Goal: Transaction & Acquisition: Purchase product/service

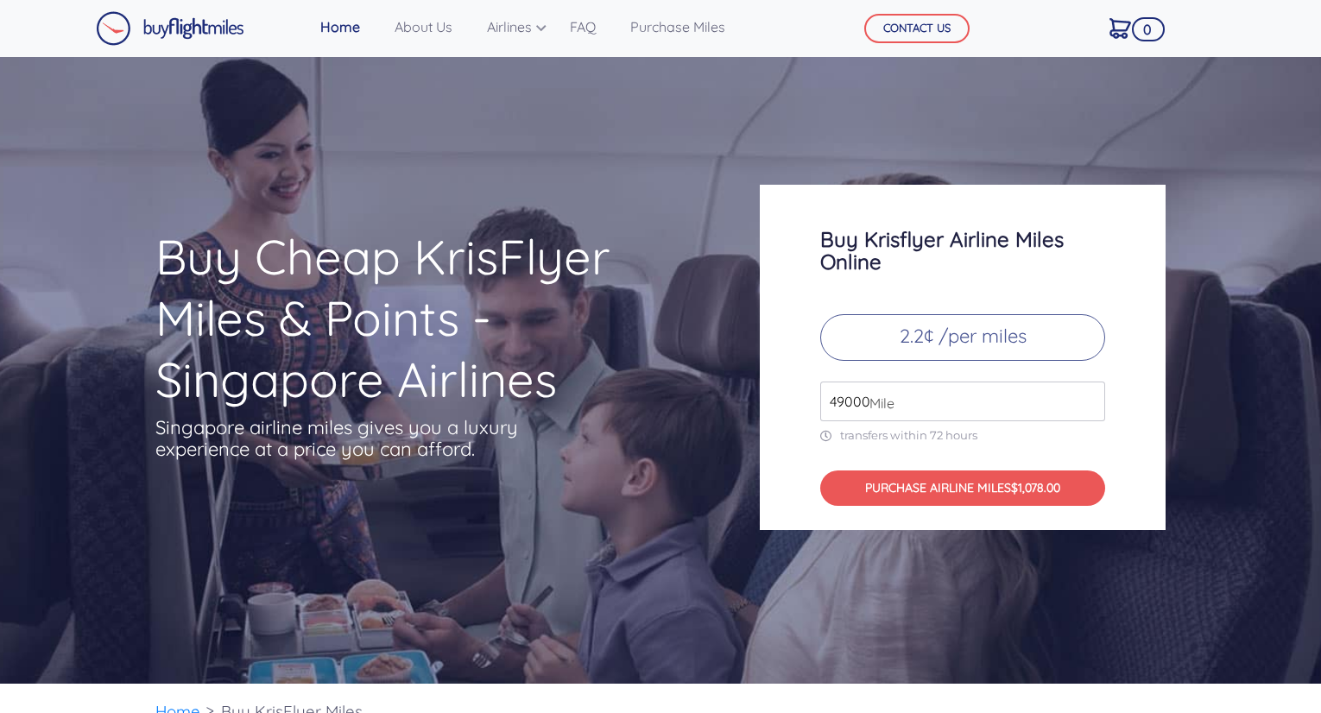
scroll to position [5773, 0]
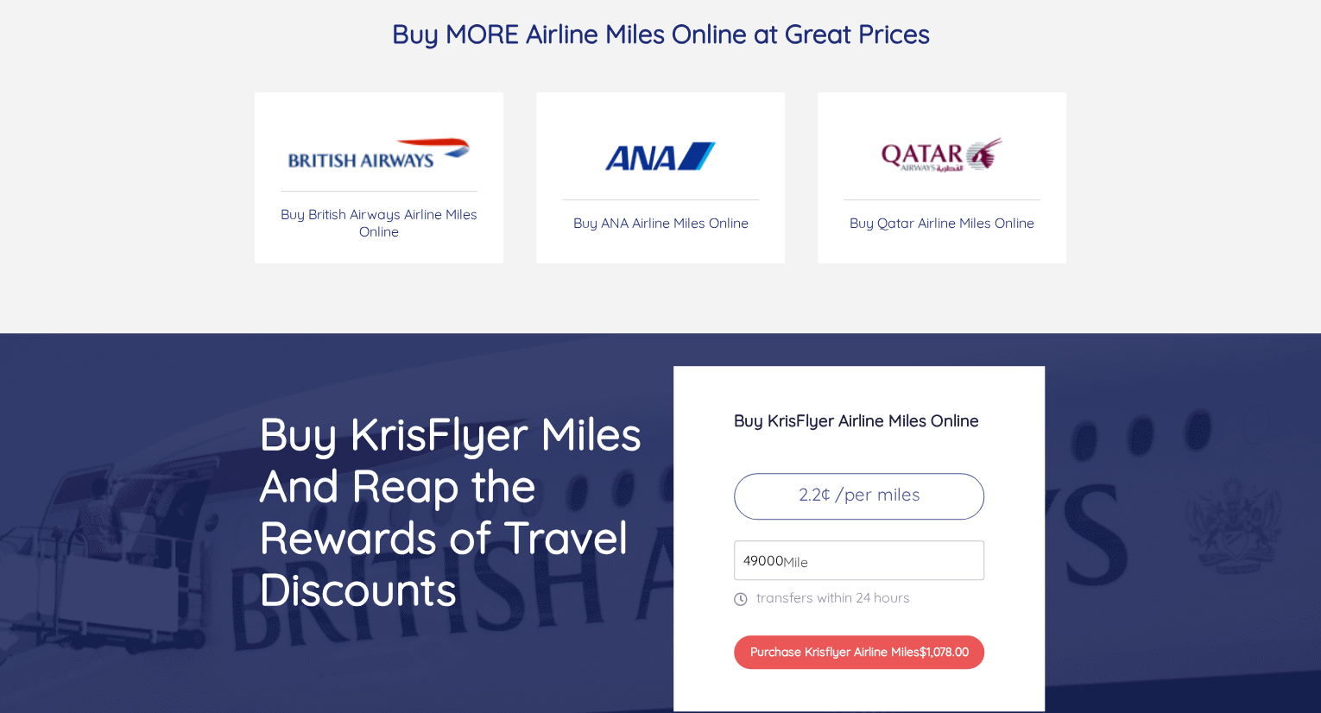
scroll to position [6955, 0]
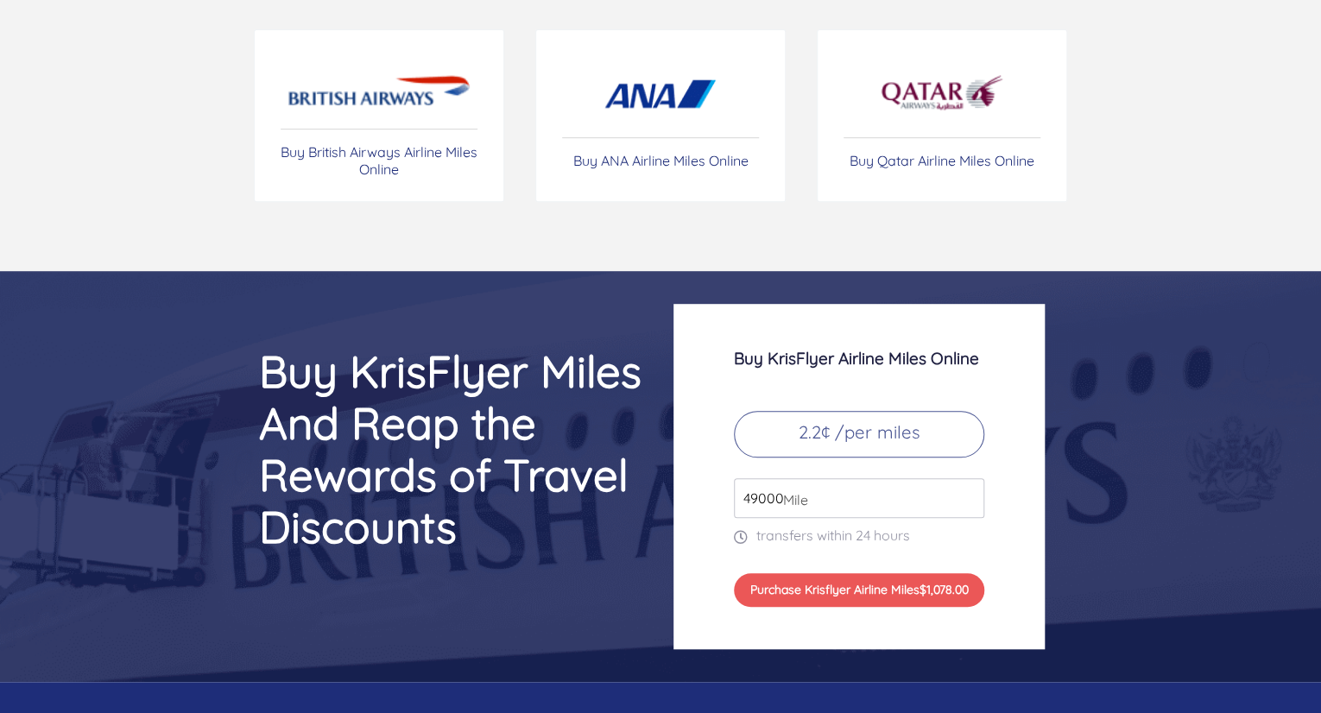
click at [849, 496] on input "49000" at bounding box center [859, 498] width 250 height 40
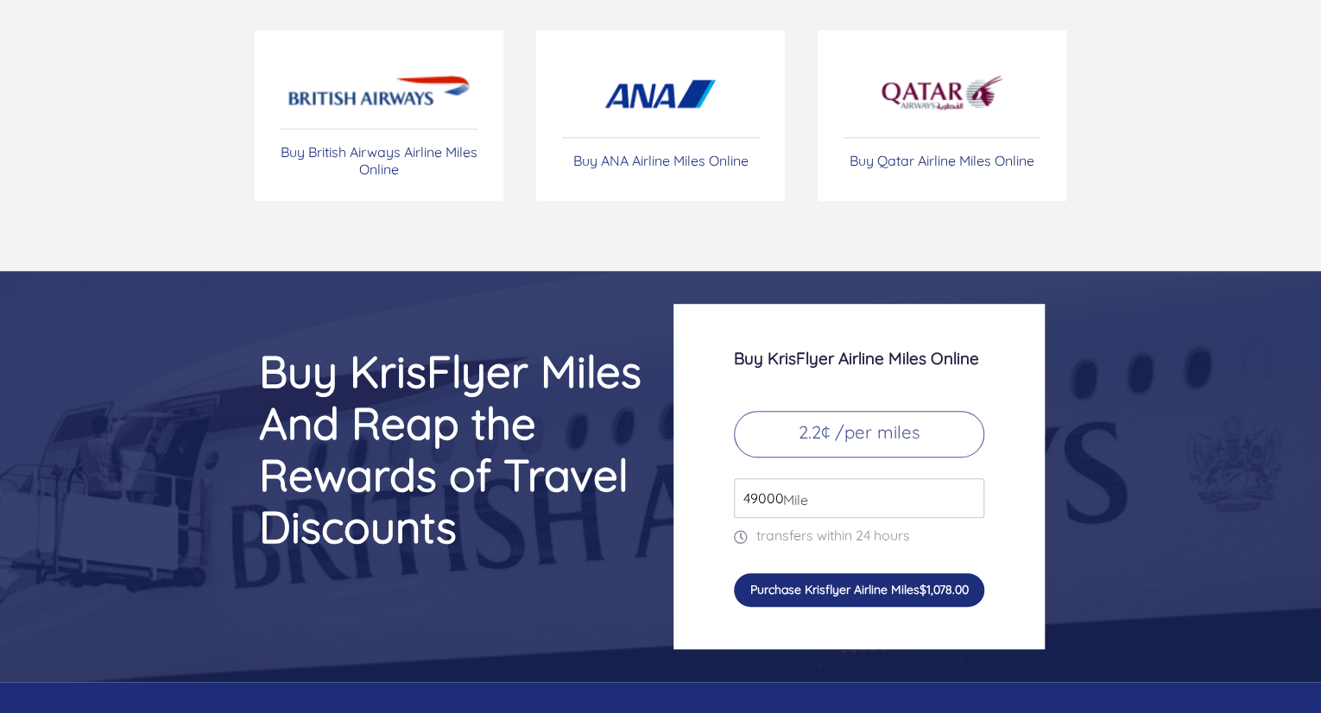
click at [856, 591] on button "Purchase Krisflyer Airline Miles $1,078.00" at bounding box center [859, 589] width 250 height 33
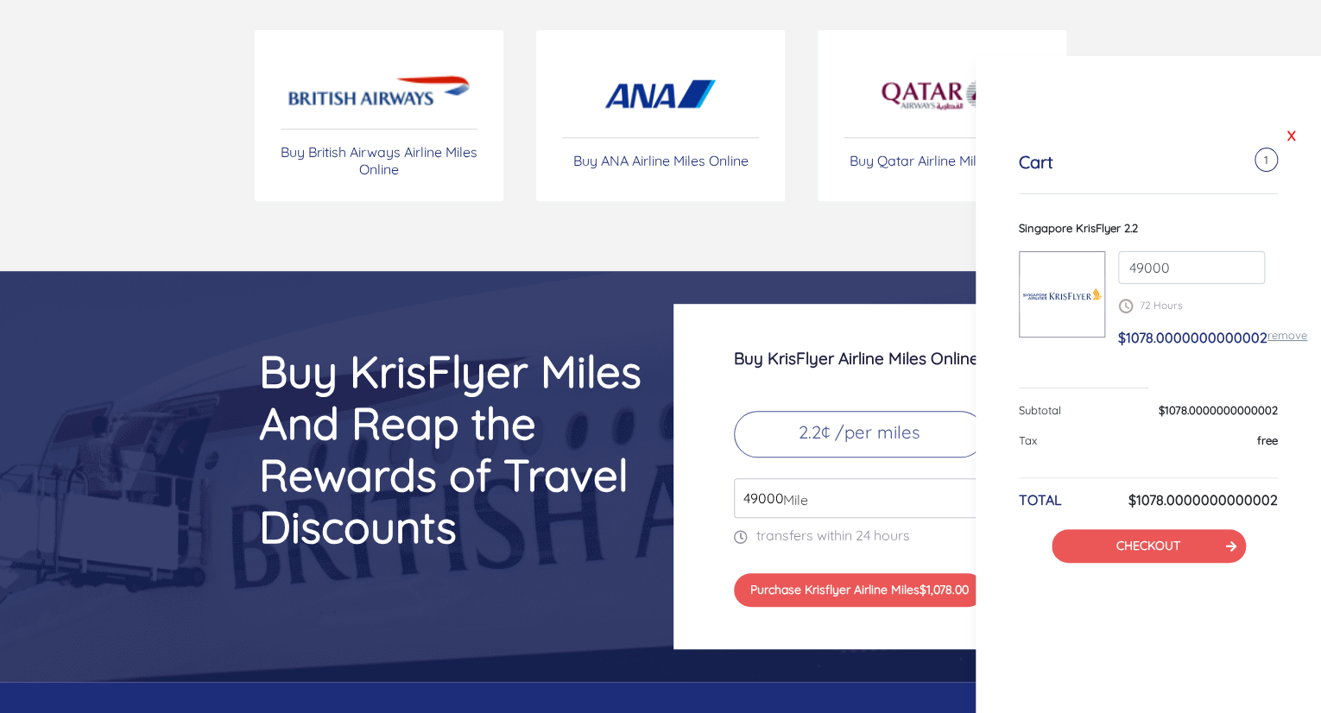
click at [1298, 130] on link "X" at bounding box center [1291, 136] width 17 height 26
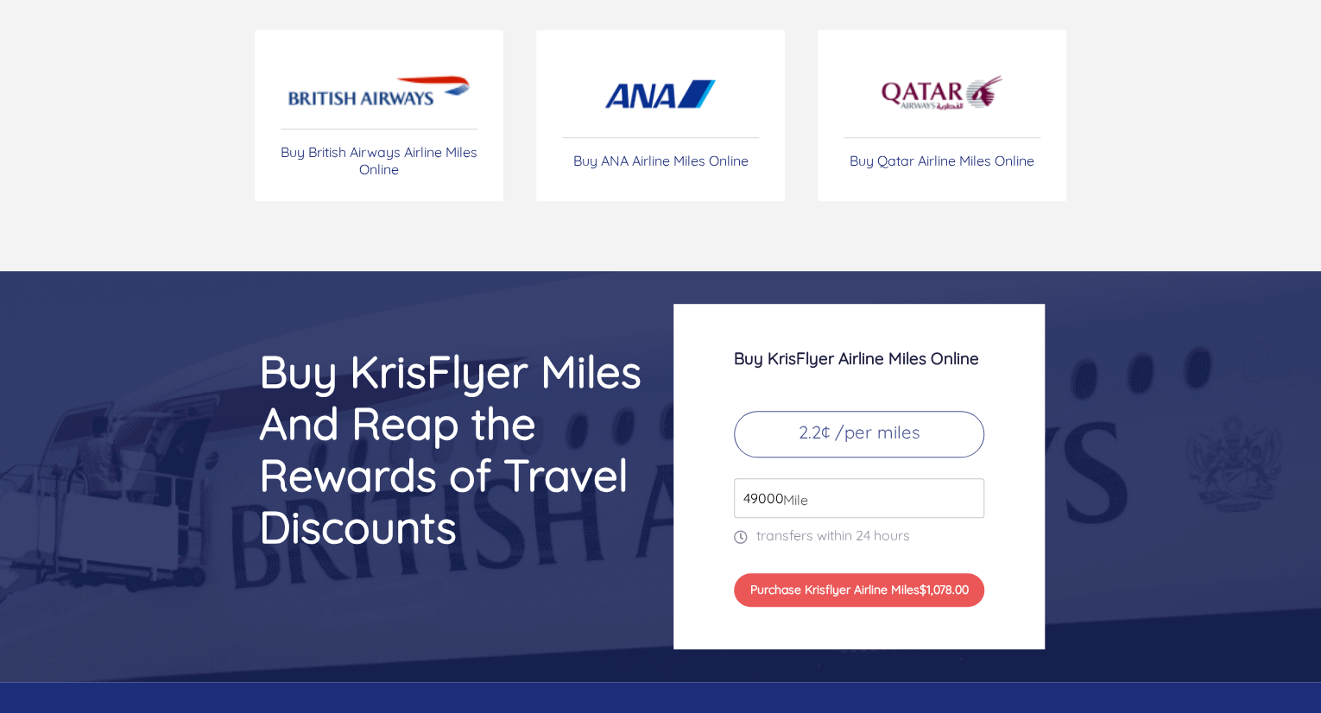
click at [784, 490] on span "Mile" at bounding box center [791, 500] width 34 height 21
click at [825, 502] on input "49000" at bounding box center [859, 498] width 250 height 40
type input "4"
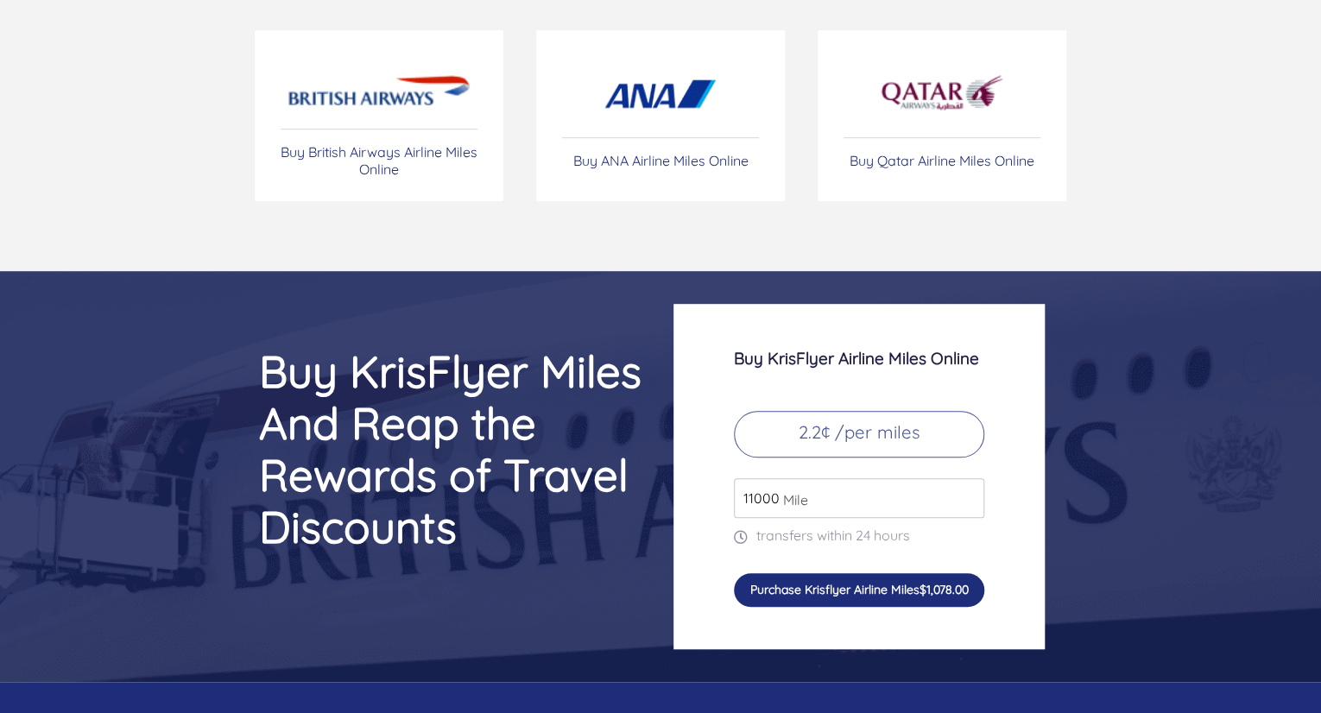
type input "11000"
click at [834, 589] on button "Purchase Krisflyer Airline Miles $1,078.00" at bounding box center [859, 589] width 250 height 33
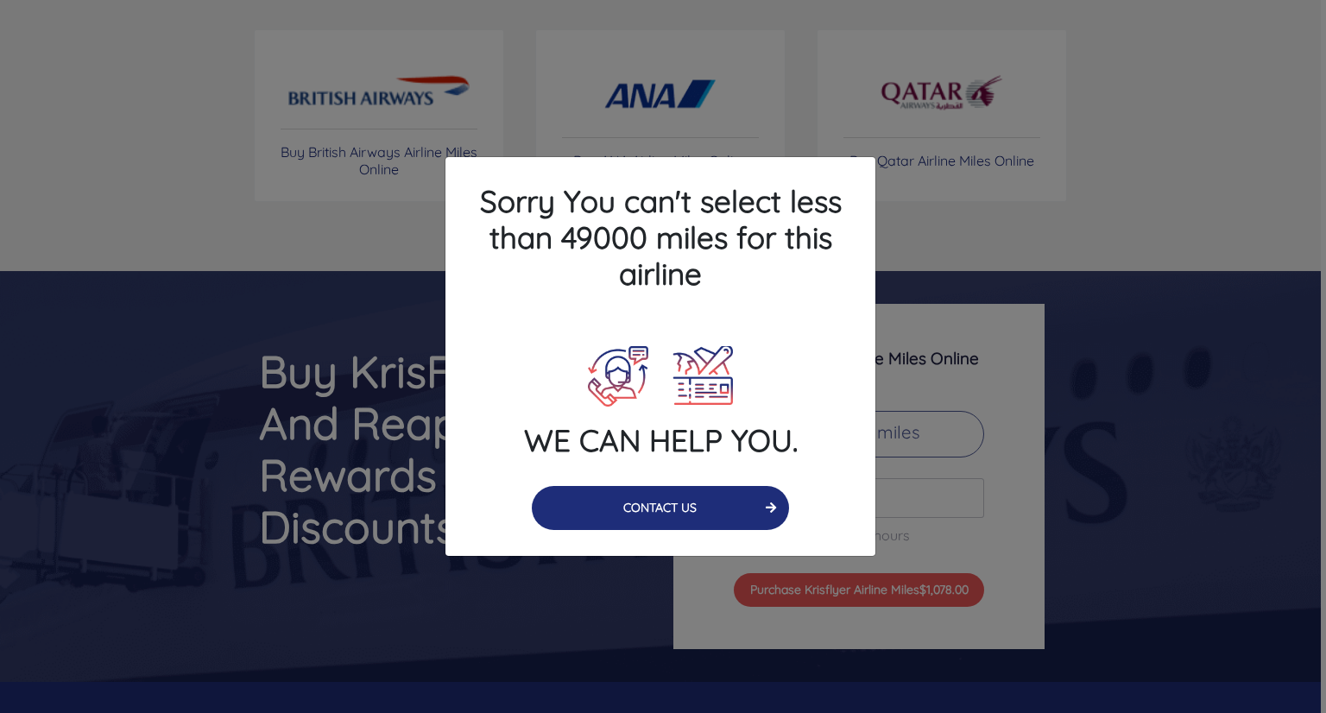
click at [727, 509] on button "CONTACT US" at bounding box center [661, 508] width 258 height 44
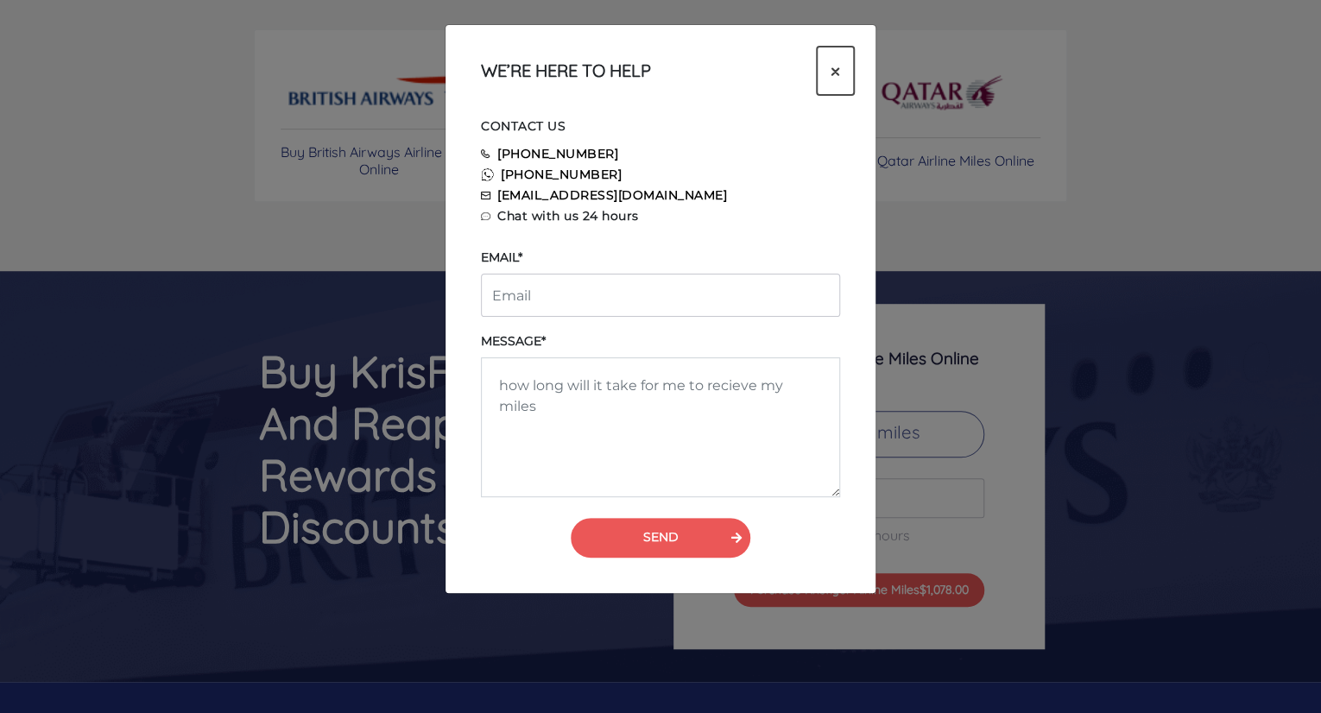
click at [831, 70] on span "×" at bounding box center [835, 71] width 9 height 26
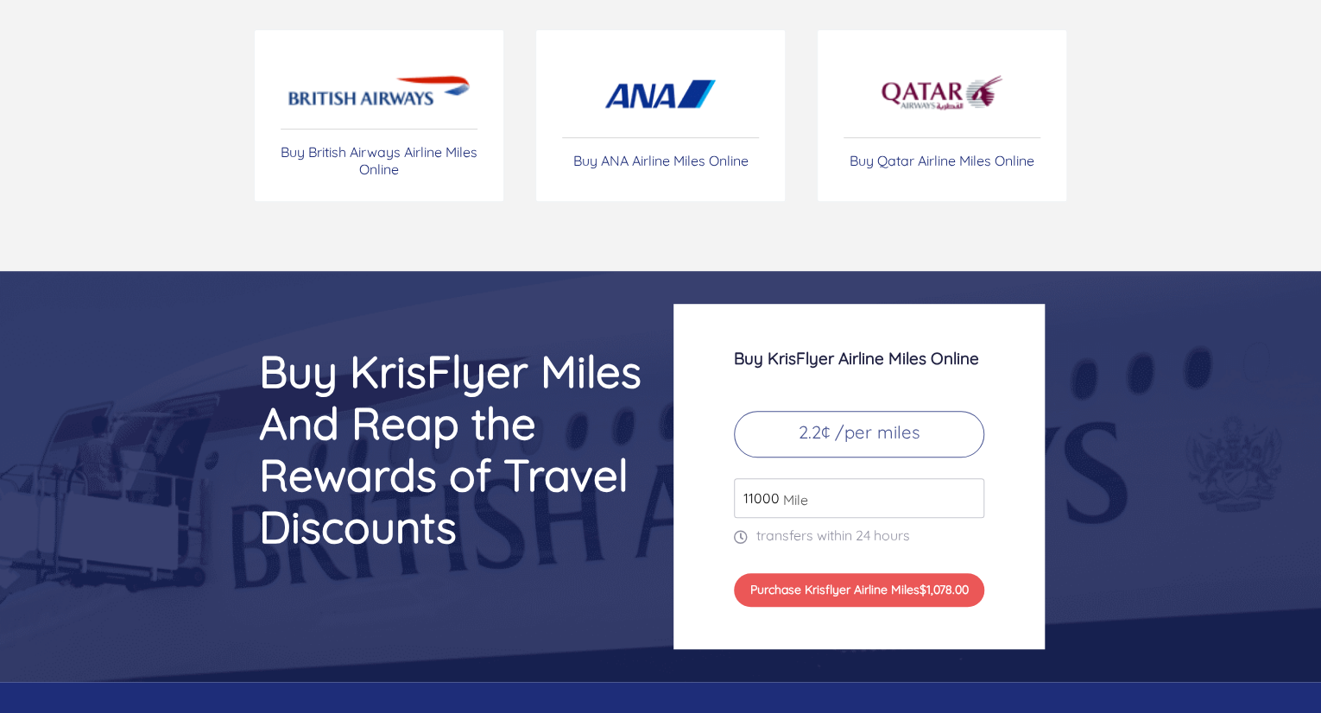
click at [753, 495] on input "11000" at bounding box center [859, 498] width 250 height 40
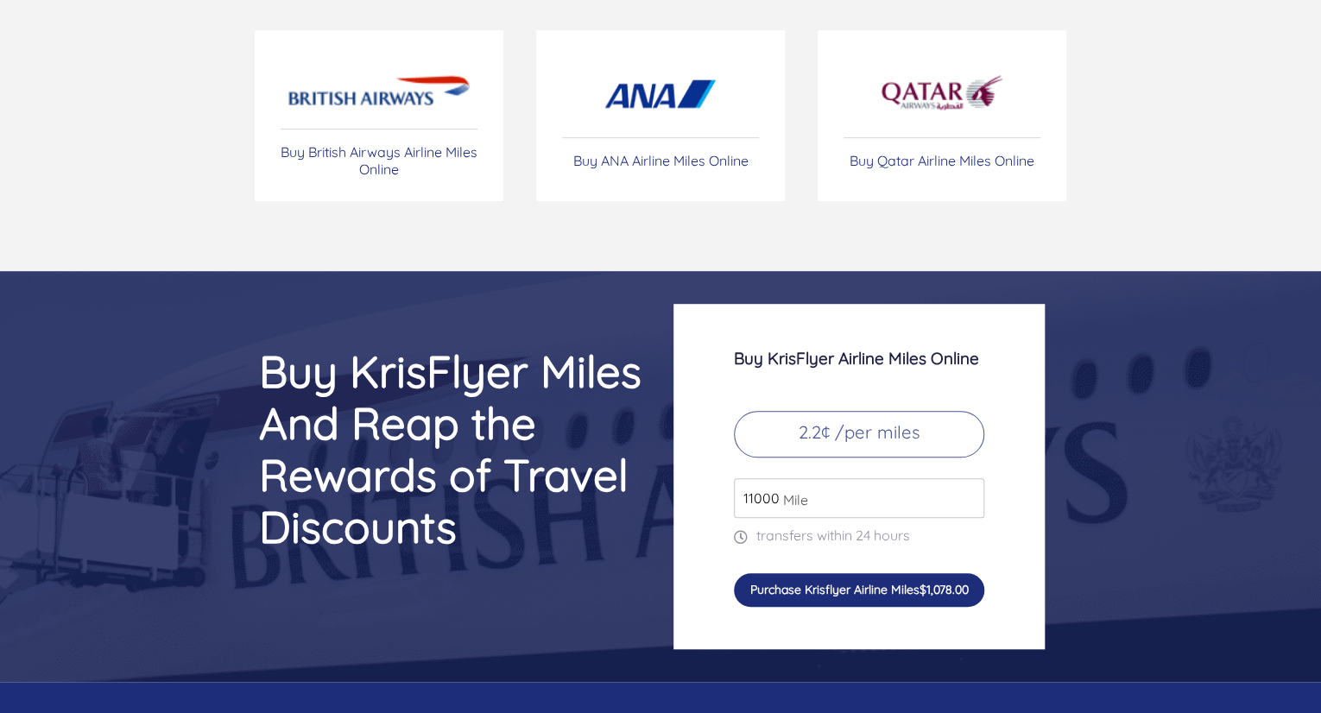
click at [881, 591] on button "Purchase Krisflyer Airline Miles $1,078.00" at bounding box center [859, 589] width 250 height 33
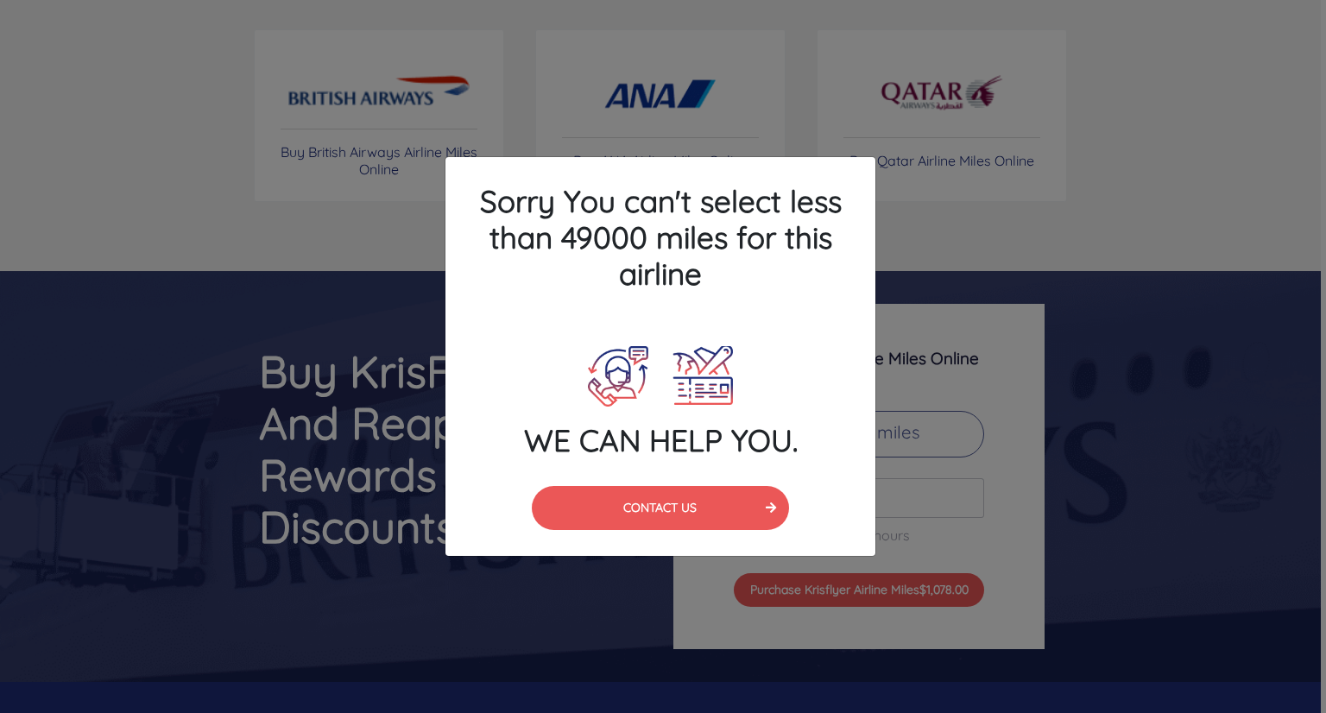
click at [1205, 357] on div "Sorry You can't select less than 49000 miles for this airline WE CAN HELP YOU. …" at bounding box center [663, 356] width 1326 height 713
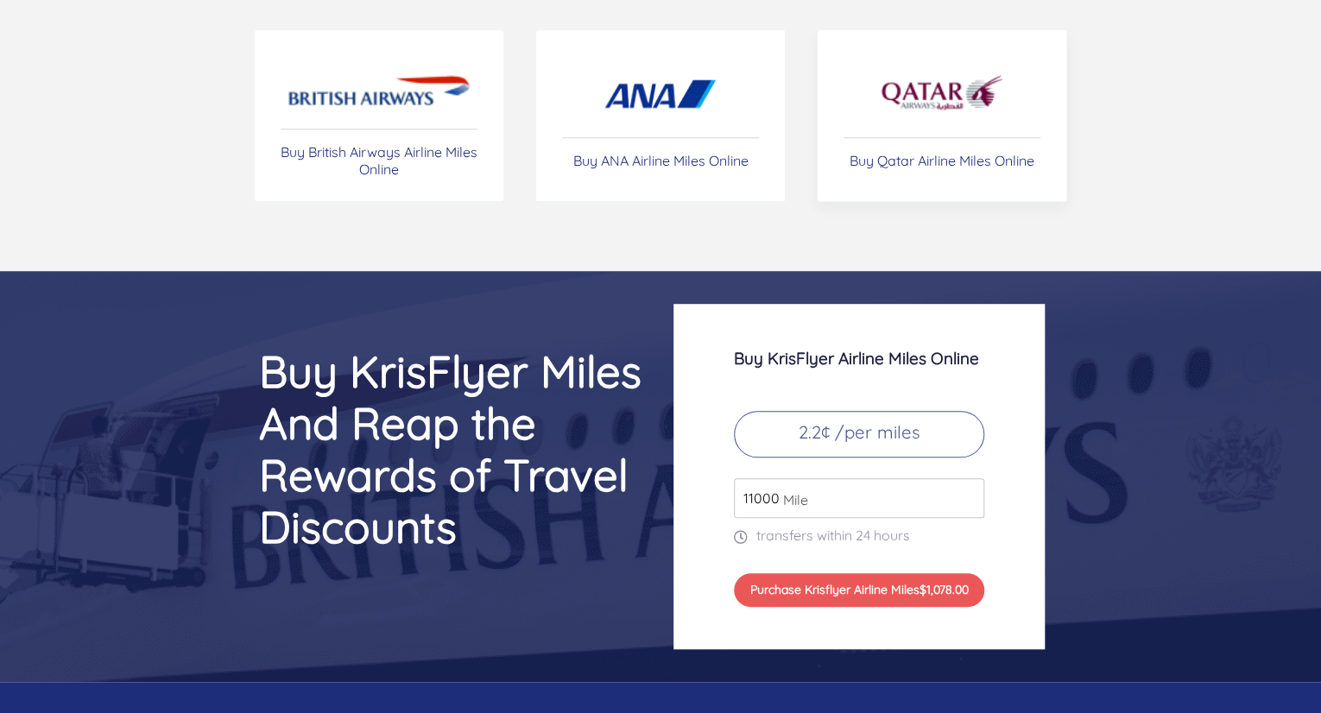
drag, startPoint x: 1119, startPoint y: 90, endPoint x: 1002, endPoint y: 93, distance: 117.5
click at [1042, 85] on div "Buy MORE Airline Miles Online at Great Prices Buy British Airways Airline Miles…" at bounding box center [660, 78] width 1036 height 247
